Goal: Navigation & Orientation: Find specific page/section

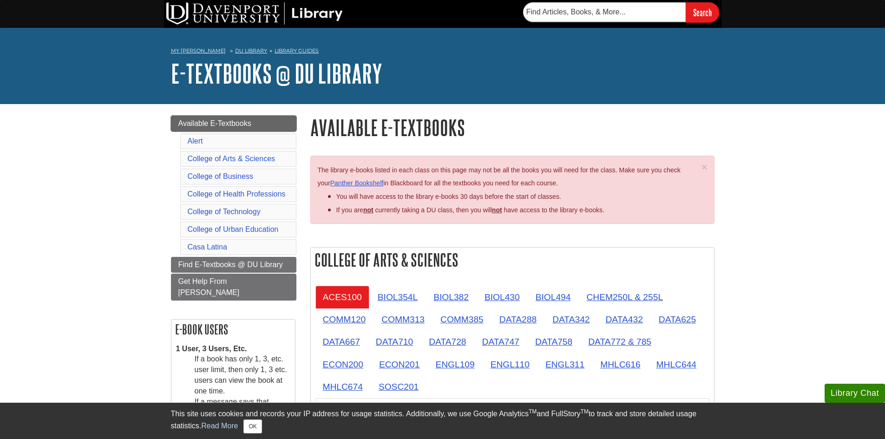
click at [245, 124] on span "Available E-Textbooks" at bounding box center [214, 123] width 73 height 8
click at [230, 269] on link "Find E-Textbooks @ DU Library" at bounding box center [233, 265] width 125 height 16
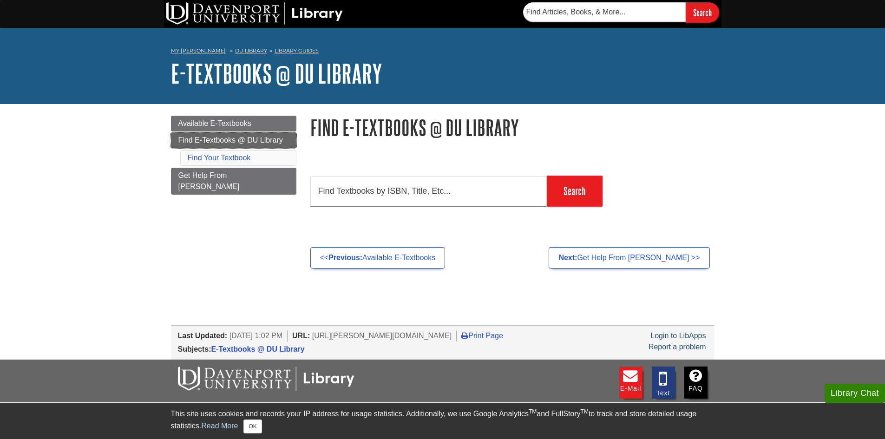
click at [240, 144] on span "Find E-Textbooks @ DU Library" at bounding box center [230, 140] width 105 height 8
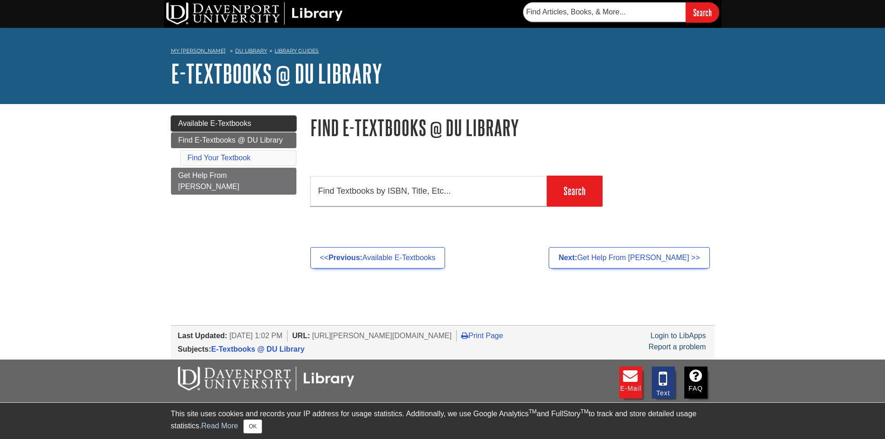
click at [241, 118] on link "Available E-Textbooks" at bounding box center [233, 124] width 125 height 16
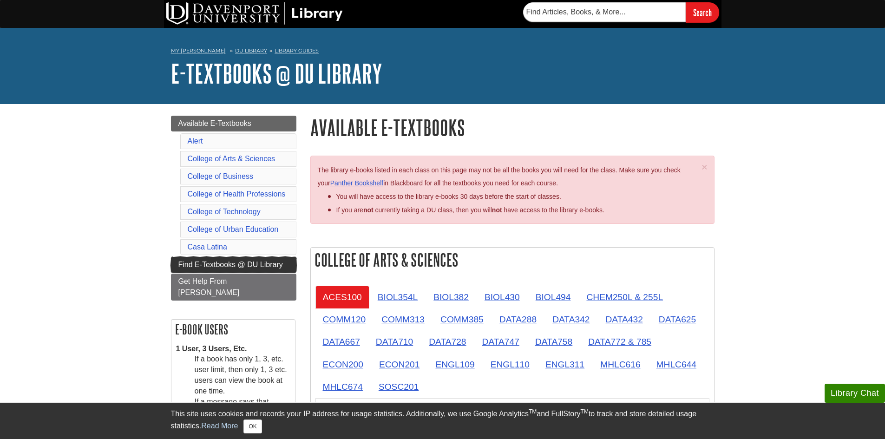
click at [237, 265] on span "Find E-Textbooks @ DU Library" at bounding box center [230, 265] width 105 height 8
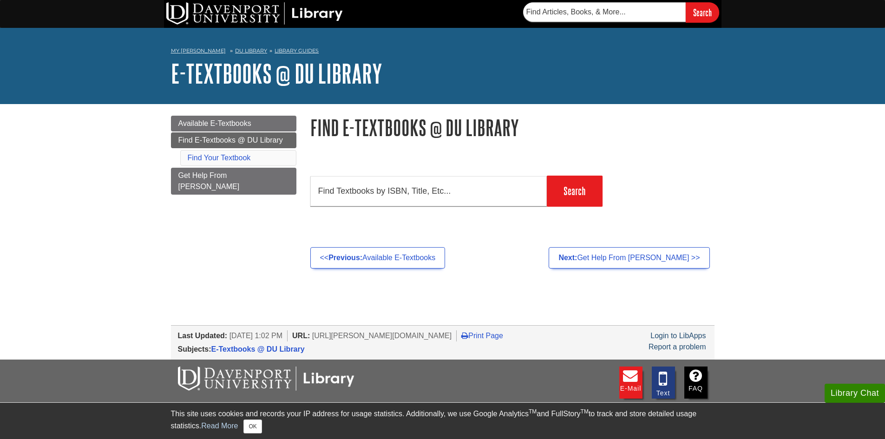
drag, startPoint x: 0, startPoint y: 17, endPoint x: 5, endPoint y: 2, distance: 15.1
click at [5, 2] on div "Search" at bounding box center [442, 14] width 885 height 28
